Goal: Information Seeking & Learning: Stay updated

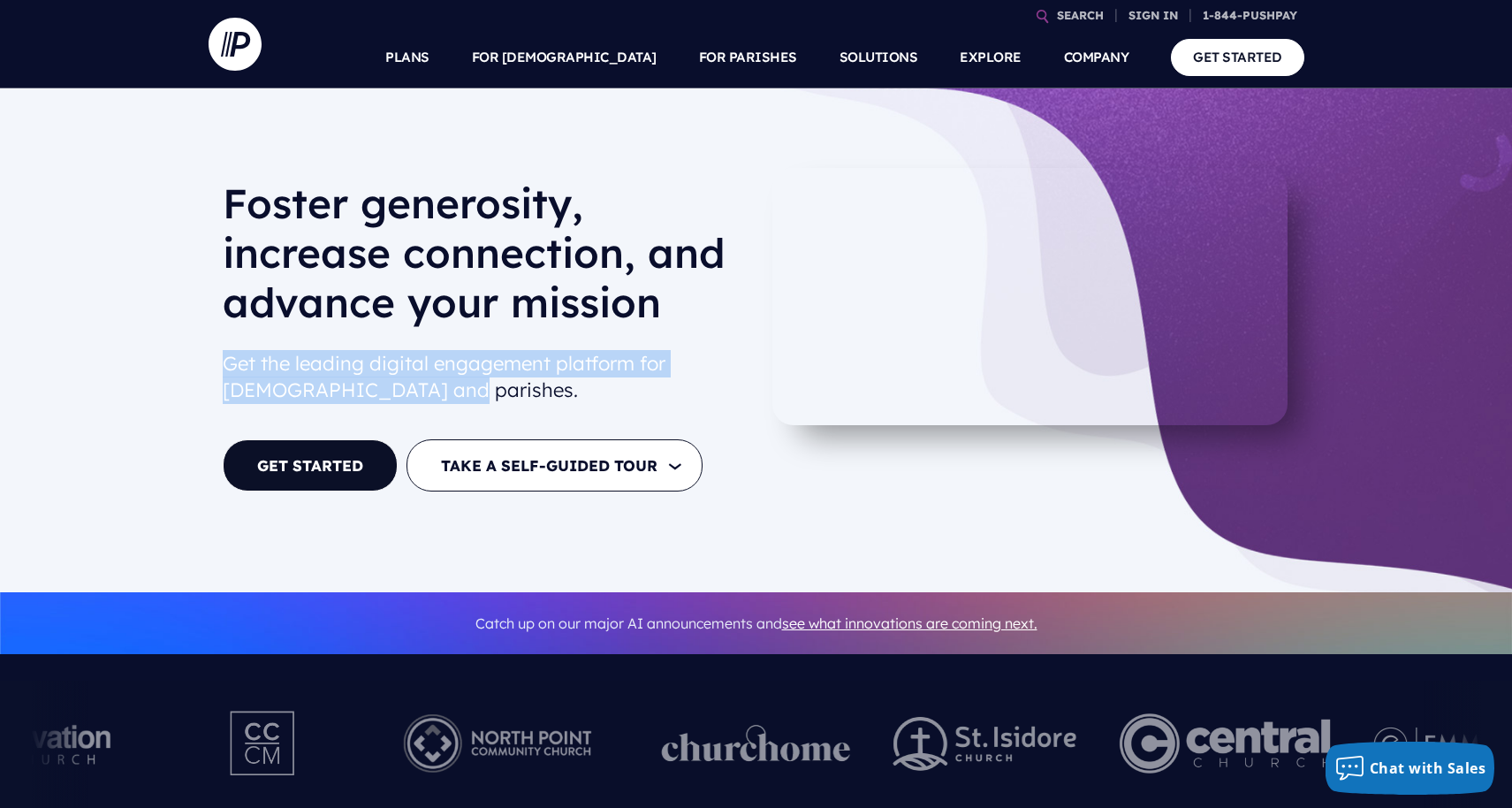
drag, startPoint x: 226, startPoint y: 365, endPoint x: 448, endPoint y: 400, distance: 224.7
click at [448, 400] on h2 "Get the leading digital engagement platform for [DEMOGRAPHIC_DATA] and parishes." at bounding box center [482, 377] width 519 height 69
copy h2 "Get the leading digital engagement platform for [DEMOGRAPHIC_DATA] and parishes."
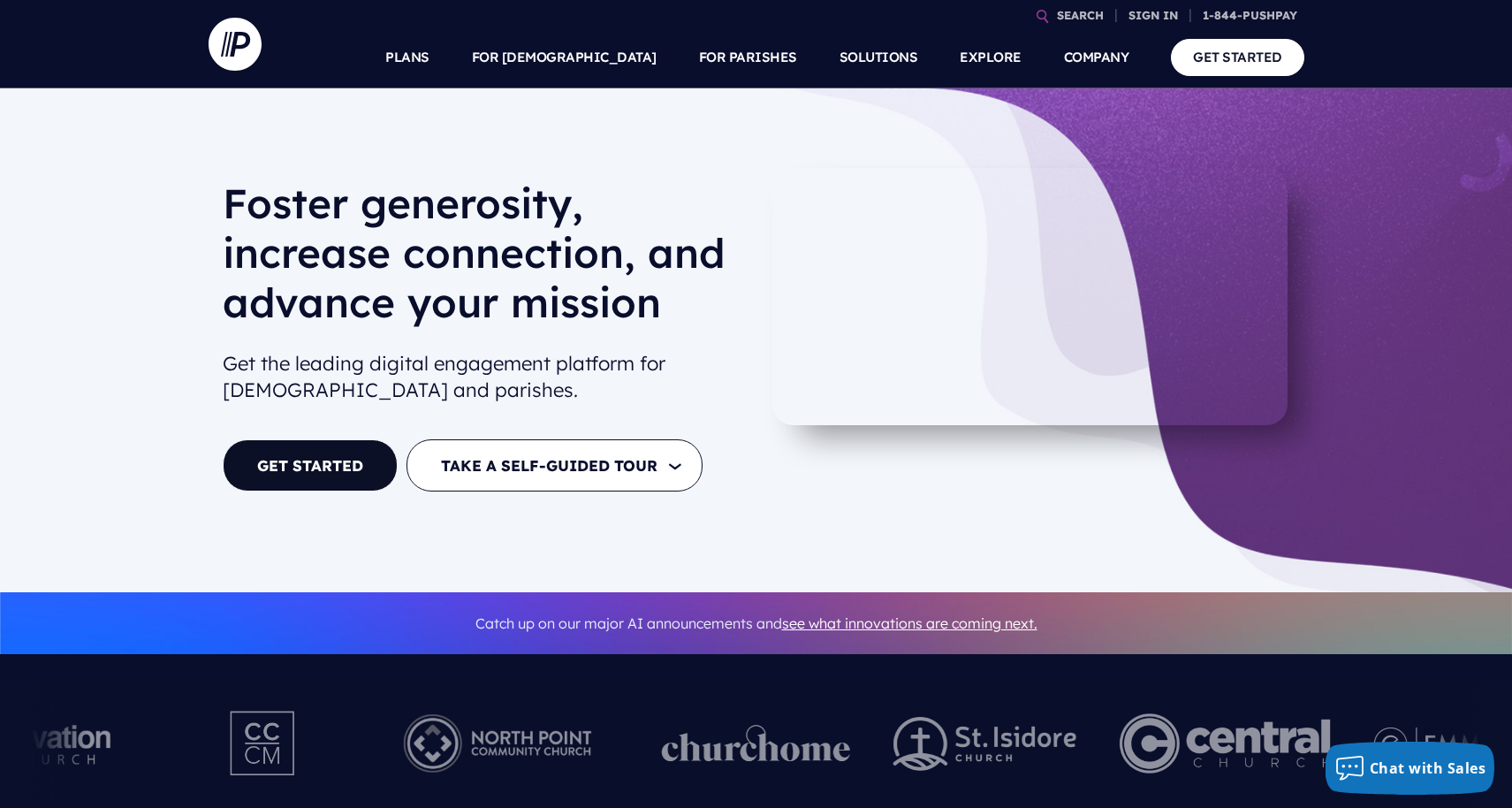
click at [617, 536] on div "[PERSON_NAME] generosity, increase connection, and advance your mission Get the…" at bounding box center [756, 340] width 1512 height 503
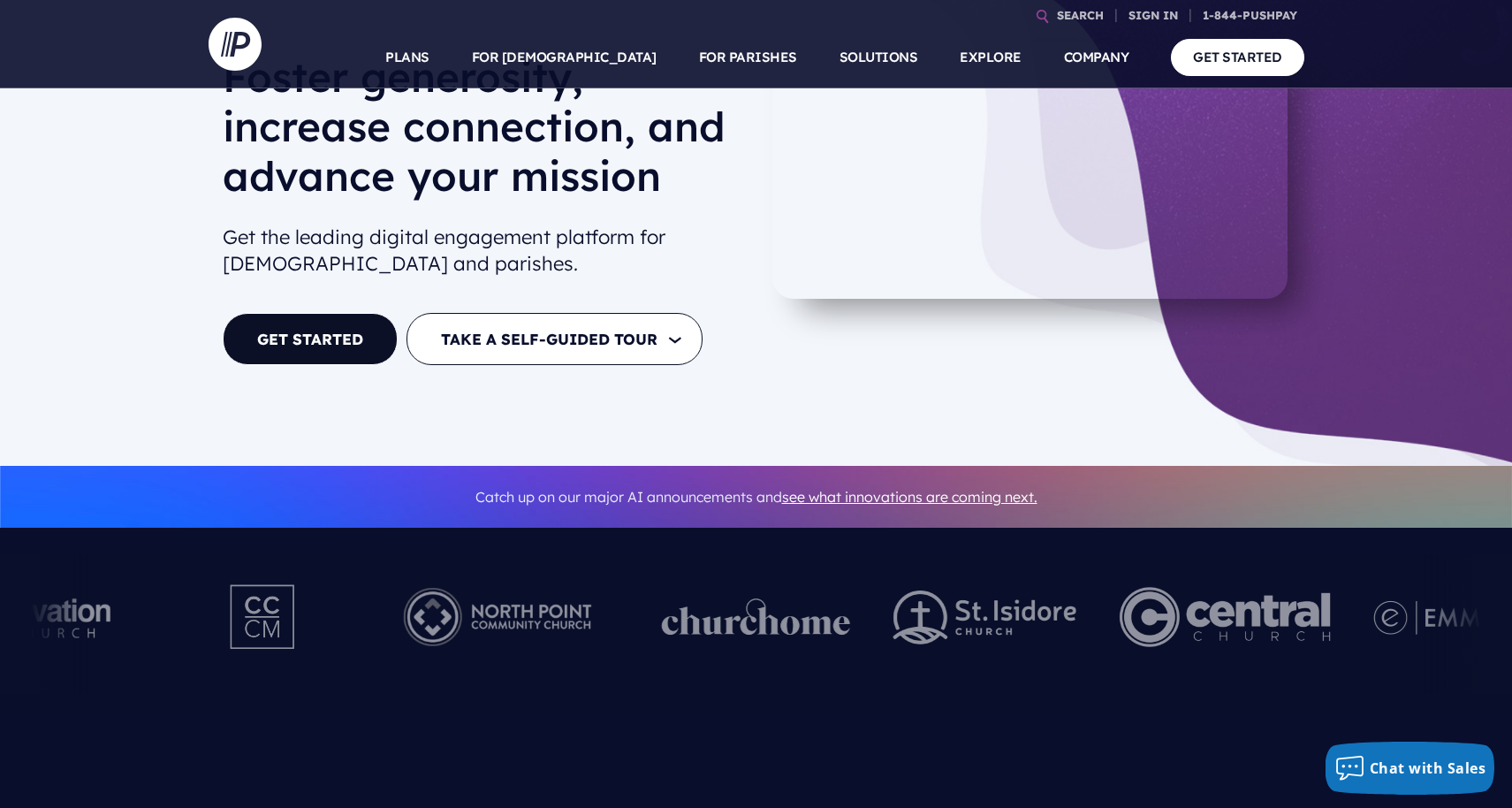
scroll to position [132, 0]
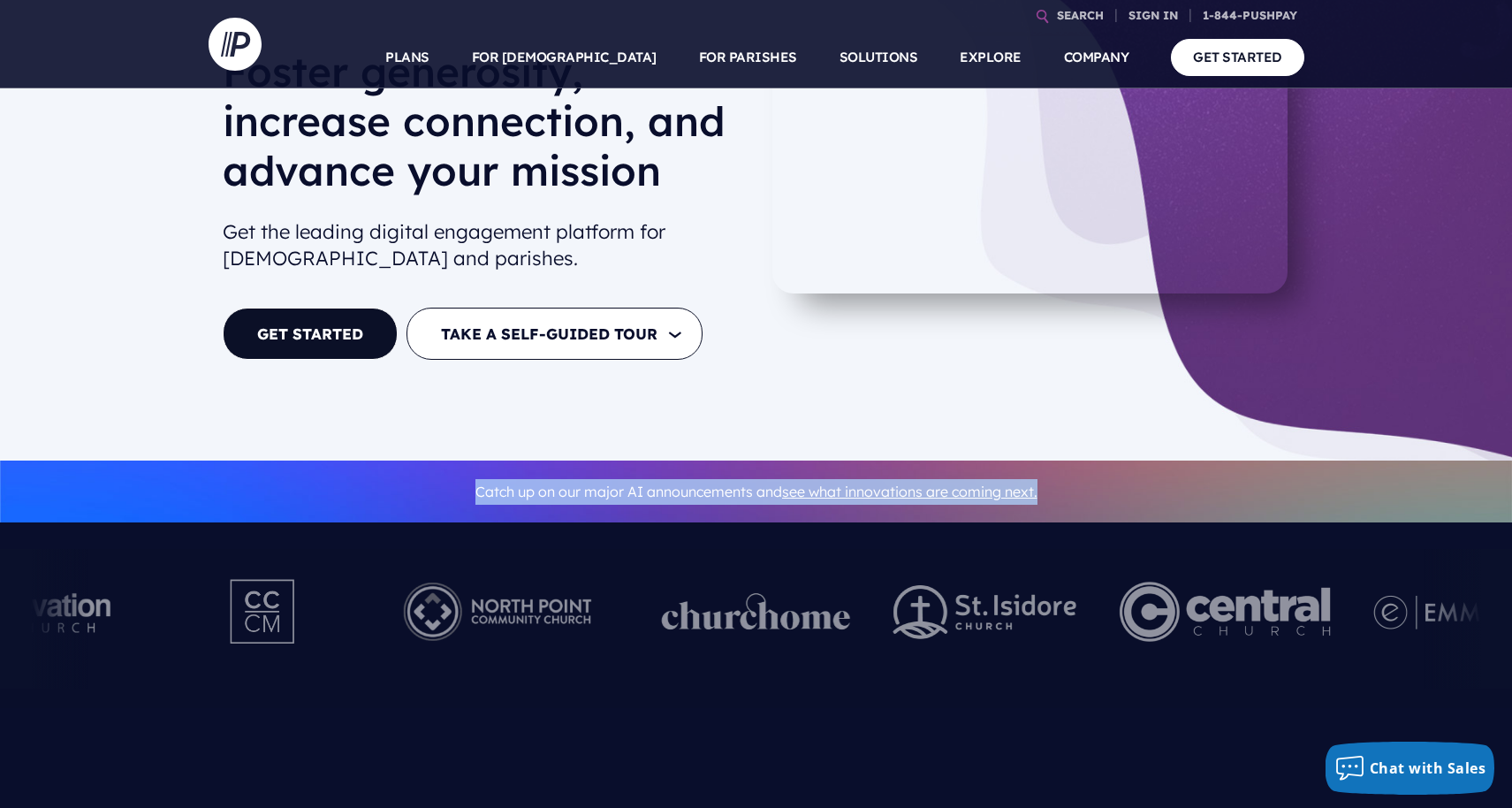
drag, startPoint x: 470, startPoint y: 491, endPoint x: 1043, endPoint y: 497, distance: 573.0
click at [1043, 497] on p "Catch up on our major AI announcements and see what innovations are coming next." at bounding box center [756, 492] width 1068 height 40
copy p "Catch up on our major AI announcements and see what innovations are coming next."
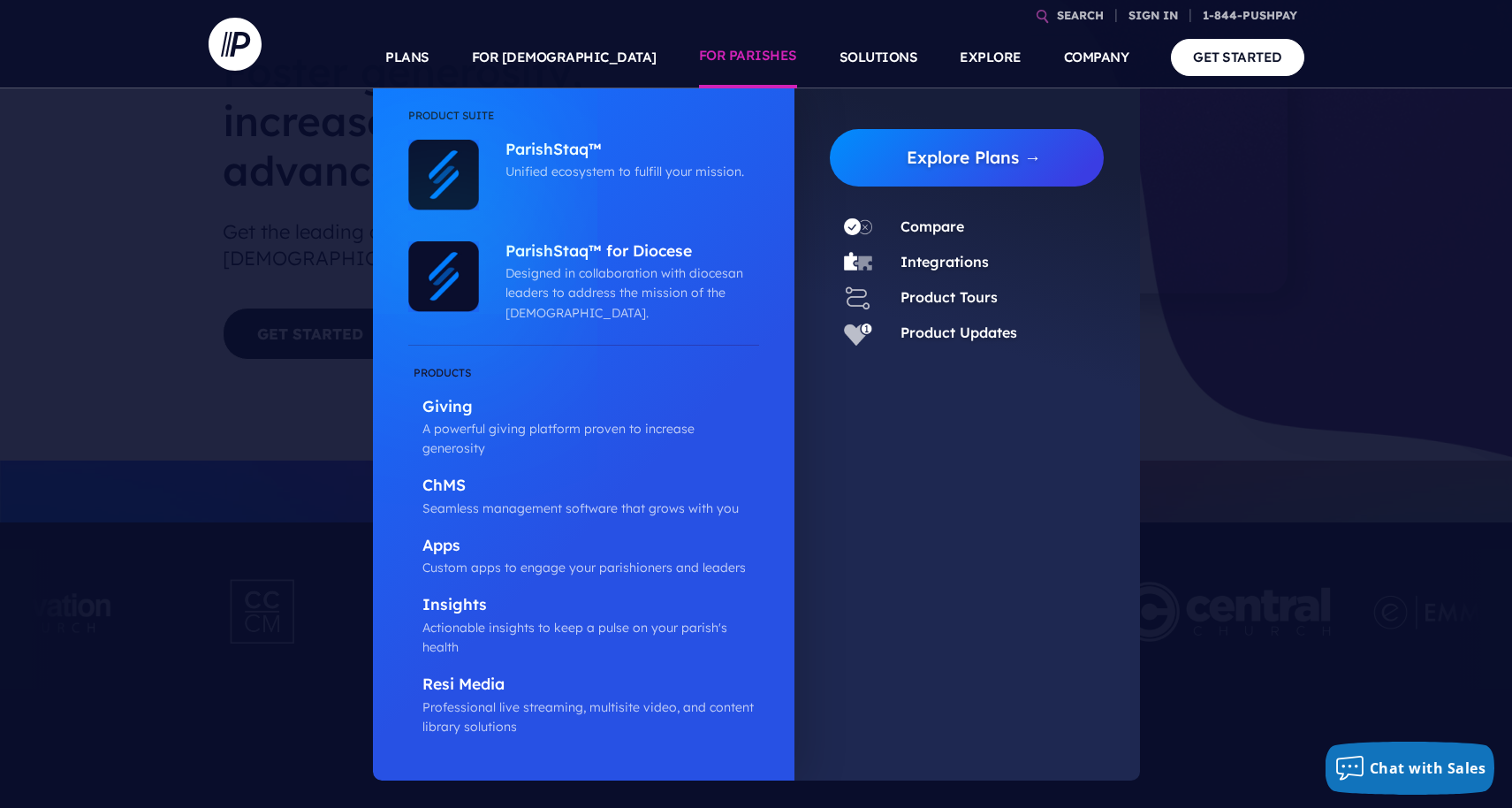
copy p "Catch up on our major AI announcements and see what innovations are coming next."
